Goal: Information Seeking & Learning: Check status

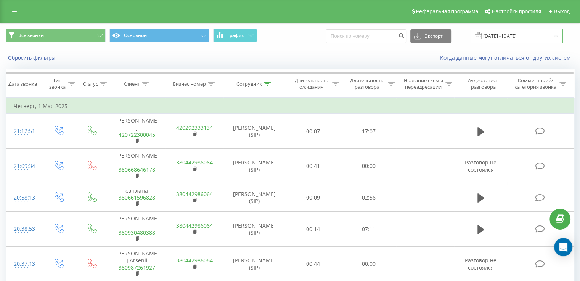
click at [511, 38] on input "01.05.2025 - 01.05.2025" at bounding box center [517, 36] width 92 height 15
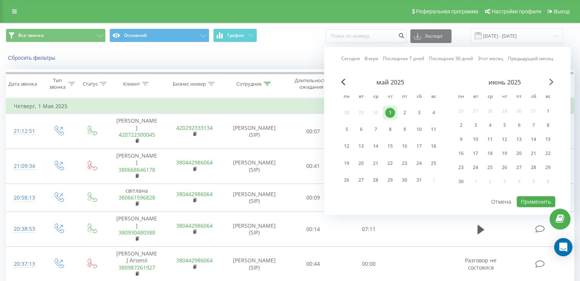
click at [551, 83] on span "Next Month" at bounding box center [551, 82] width 5 height 7
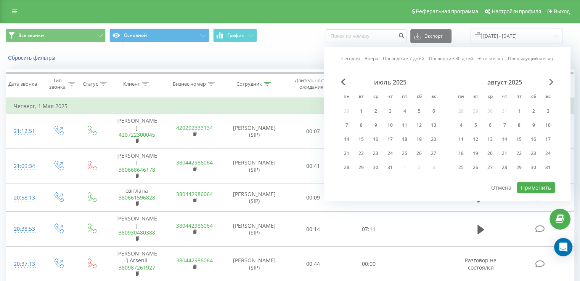
click at [551, 83] on span "Next Month" at bounding box center [551, 82] width 5 height 7
click at [531, 138] on div "20" at bounding box center [534, 140] width 10 height 10
click at [530, 183] on button "Применить" at bounding box center [536, 187] width 39 height 11
type input "[DATE] - [DATE]"
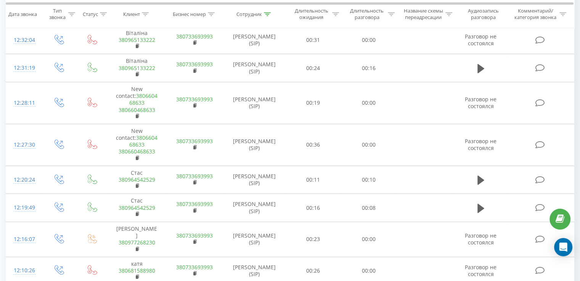
scroll to position [505, 0]
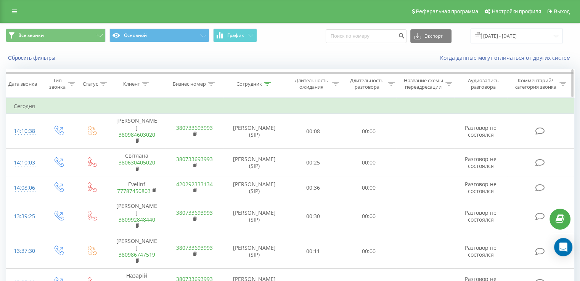
click at [266, 84] on icon at bounding box center [267, 84] width 7 height 4
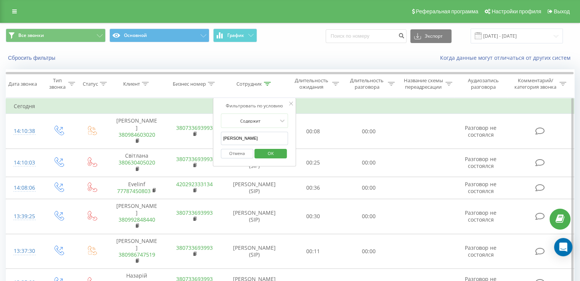
click at [256, 132] on input "[PERSON_NAME]" at bounding box center [254, 138] width 67 height 13
drag, startPoint x: 256, startPoint y: 132, endPoint x: 213, endPoint y: 130, distance: 42.4
click at [213, 130] on div "Фильтровать по условию Содержит Кристина Кривая Отмена OK" at bounding box center [254, 132] width 83 height 69
type input "Щ"
type input "олеся"
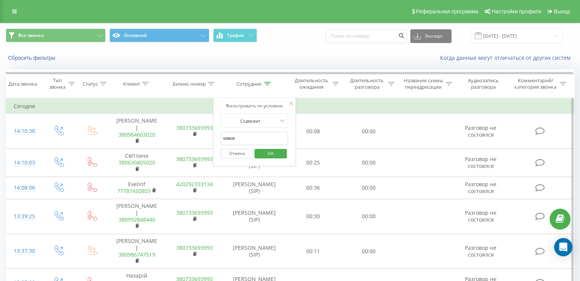
click at [266, 152] on span "OK" at bounding box center [270, 154] width 21 height 12
